Goal: Transaction & Acquisition: Purchase product/service

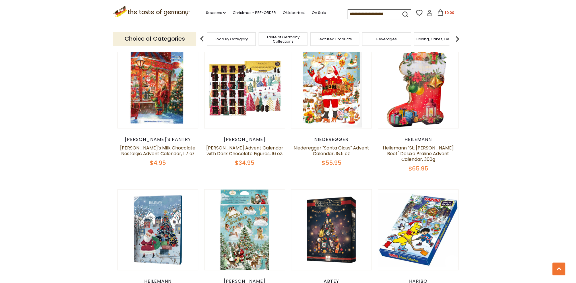
scroll to position [355, 0]
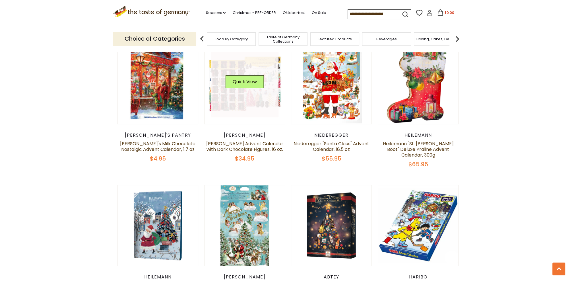
click at [242, 101] on link at bounding box center [245, 84] width 68 height 68
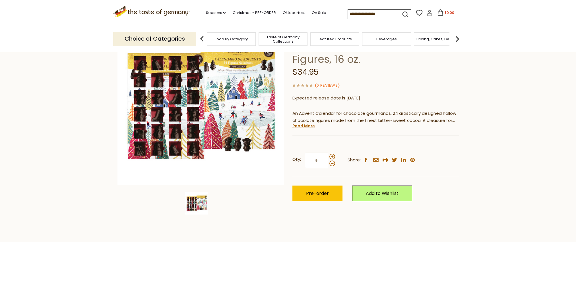
scroll to position [63, 0]
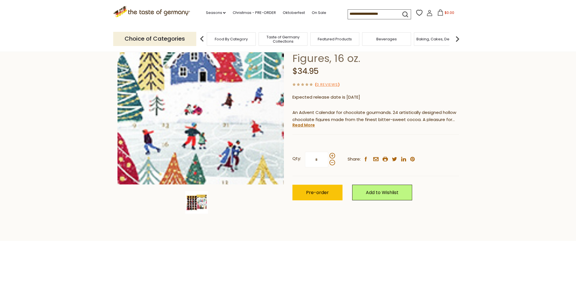
click at [249, 105] on img at bounding box center [200, 101] width 166 height 166
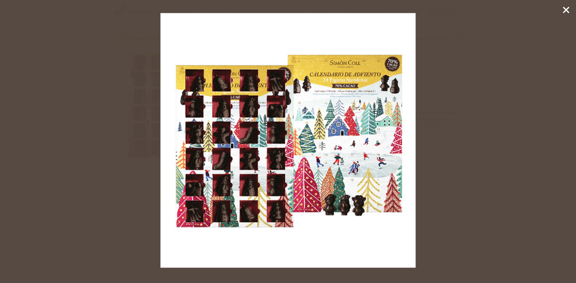
click at [568, 8] on line at bounding box center [566, 10] width 6 height 6
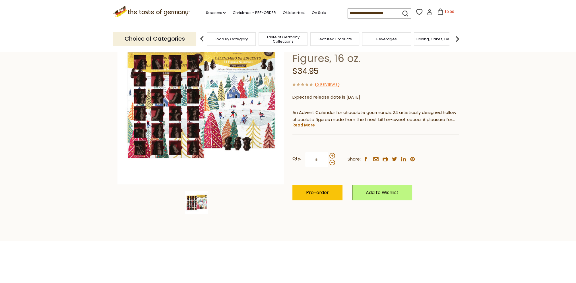
scroll to position [0, 0]
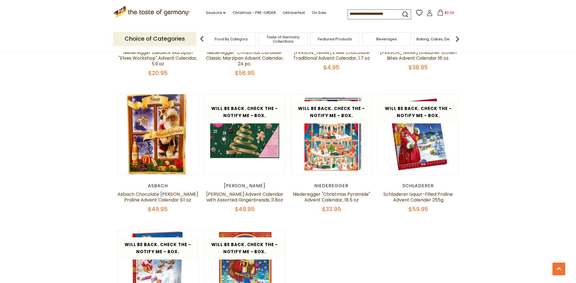
scroll to position [891, 0]
